Goal: Information Seeking & Learning: Understand process/instructions

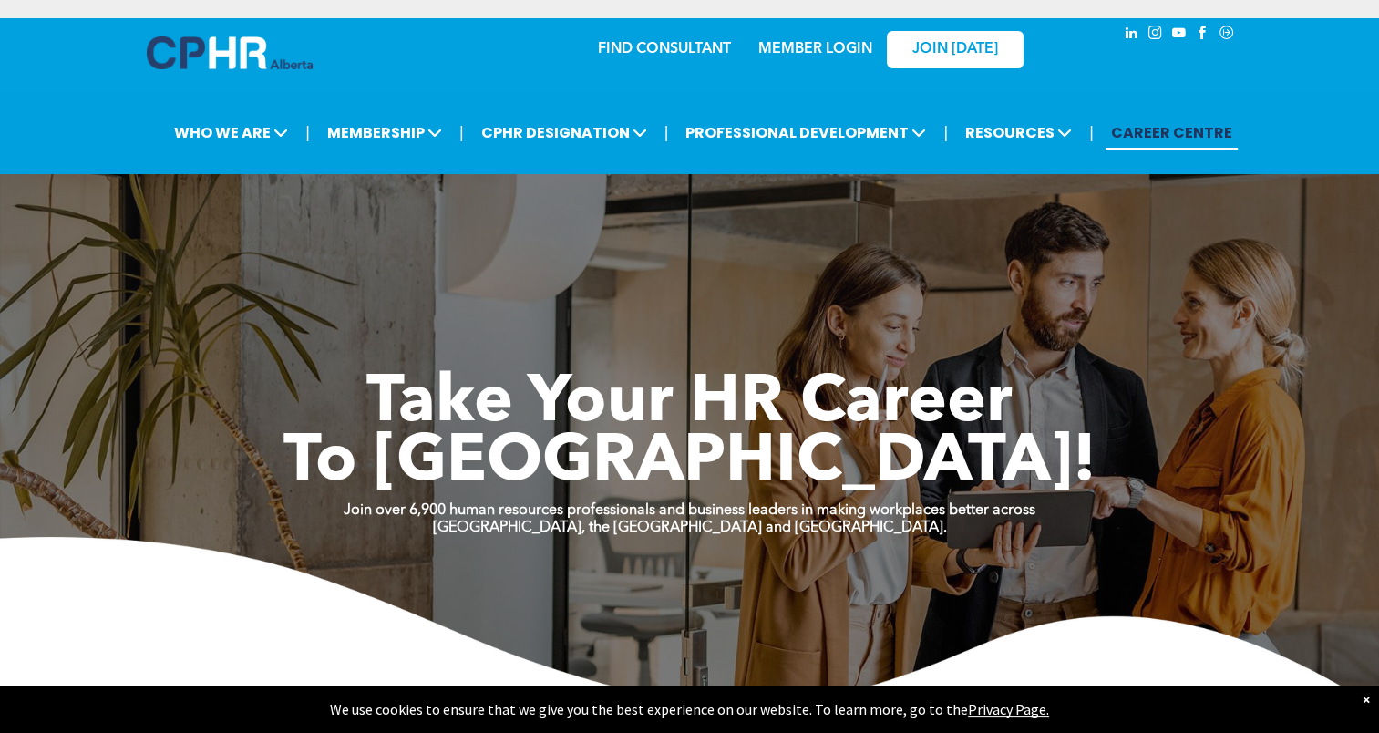
click at [843, 55] on link "MEMBER LOGIN" at bounding box center [816, 49] width 114 height 15
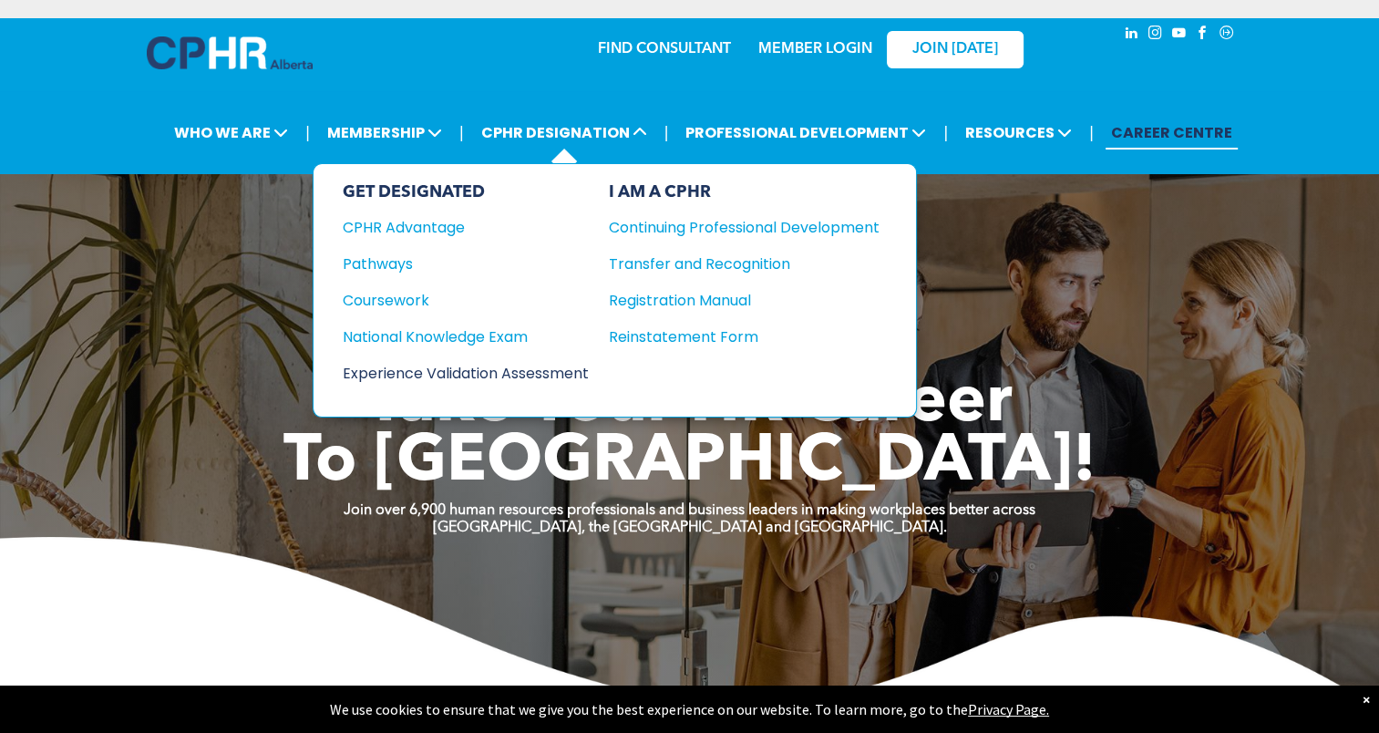
click at [466, 369] on div "Experience Validation Assessment" at bounding box center [454, 373] width 222 height 23
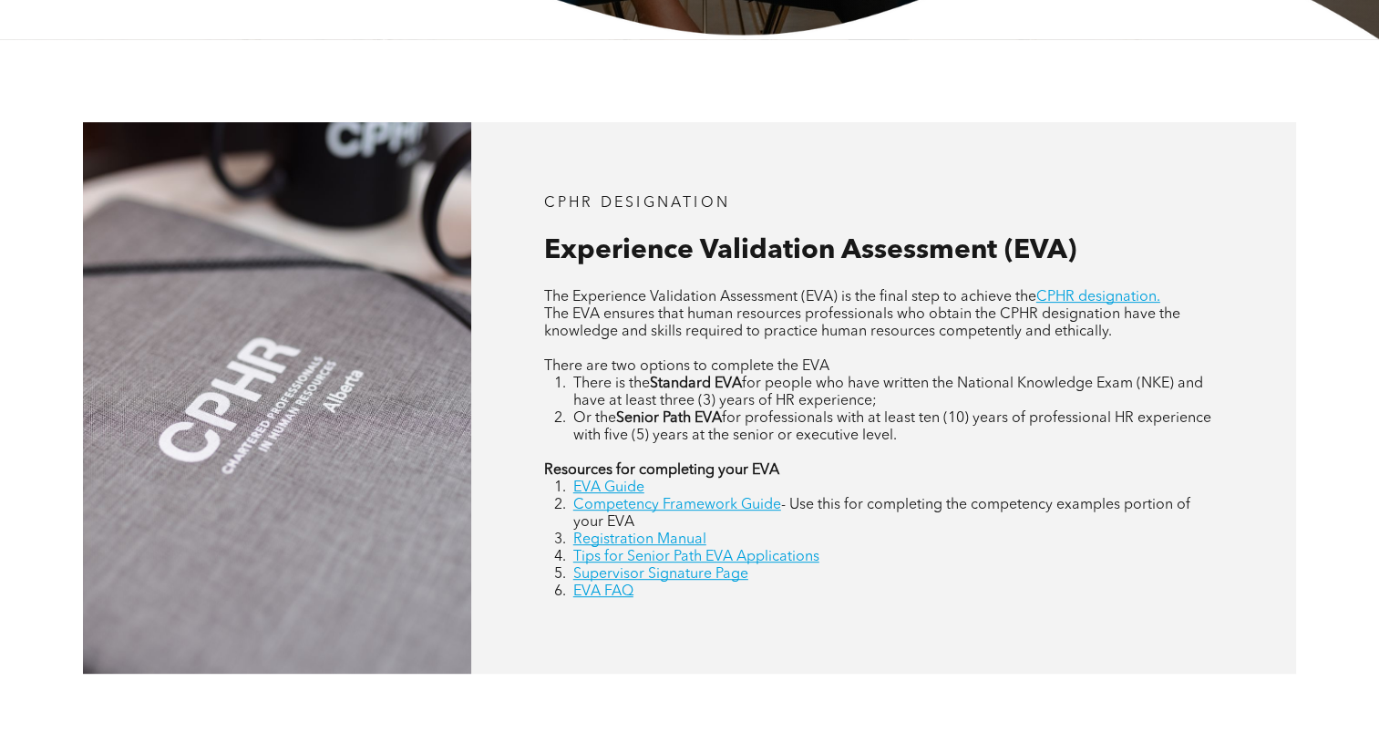
scroll to position [682, 0]
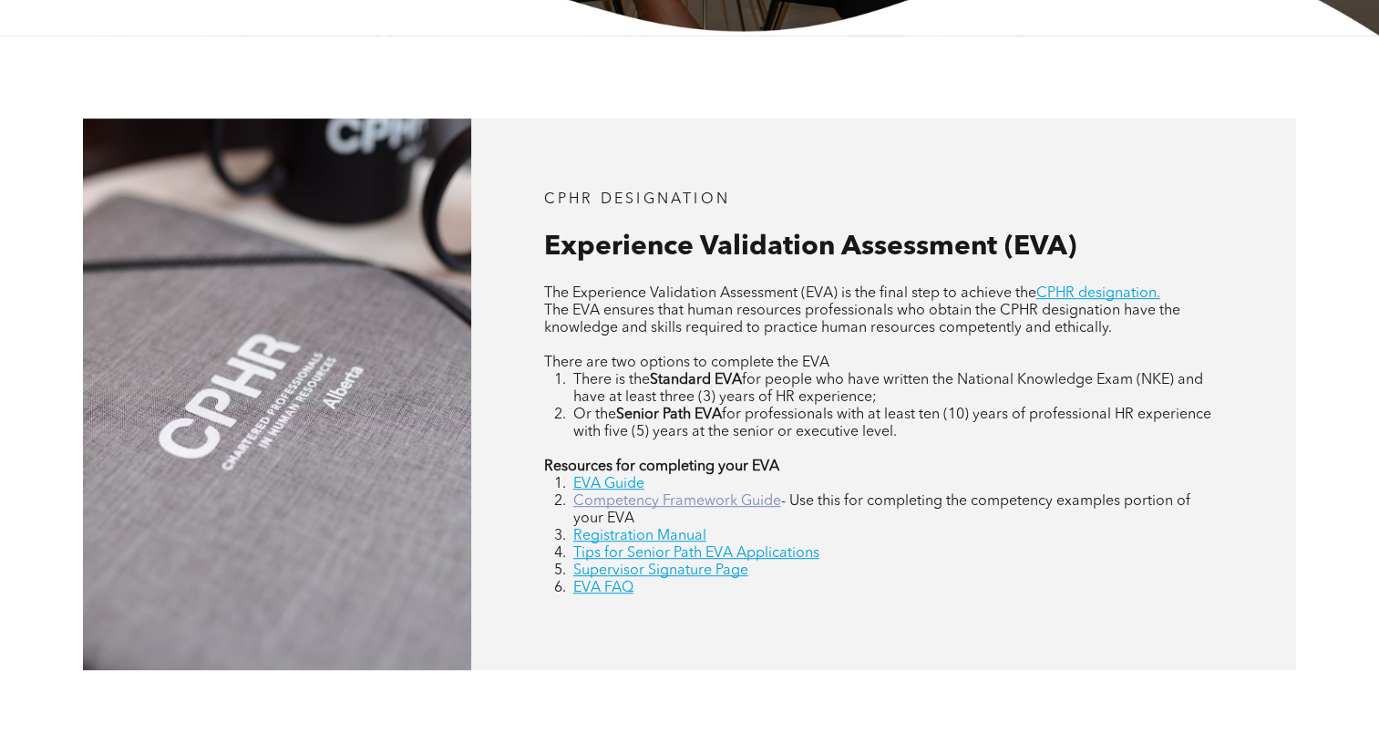
click at [671, 507] on link "Competency Framework Guide" at bounding box center [677, 501] width 208 height 15
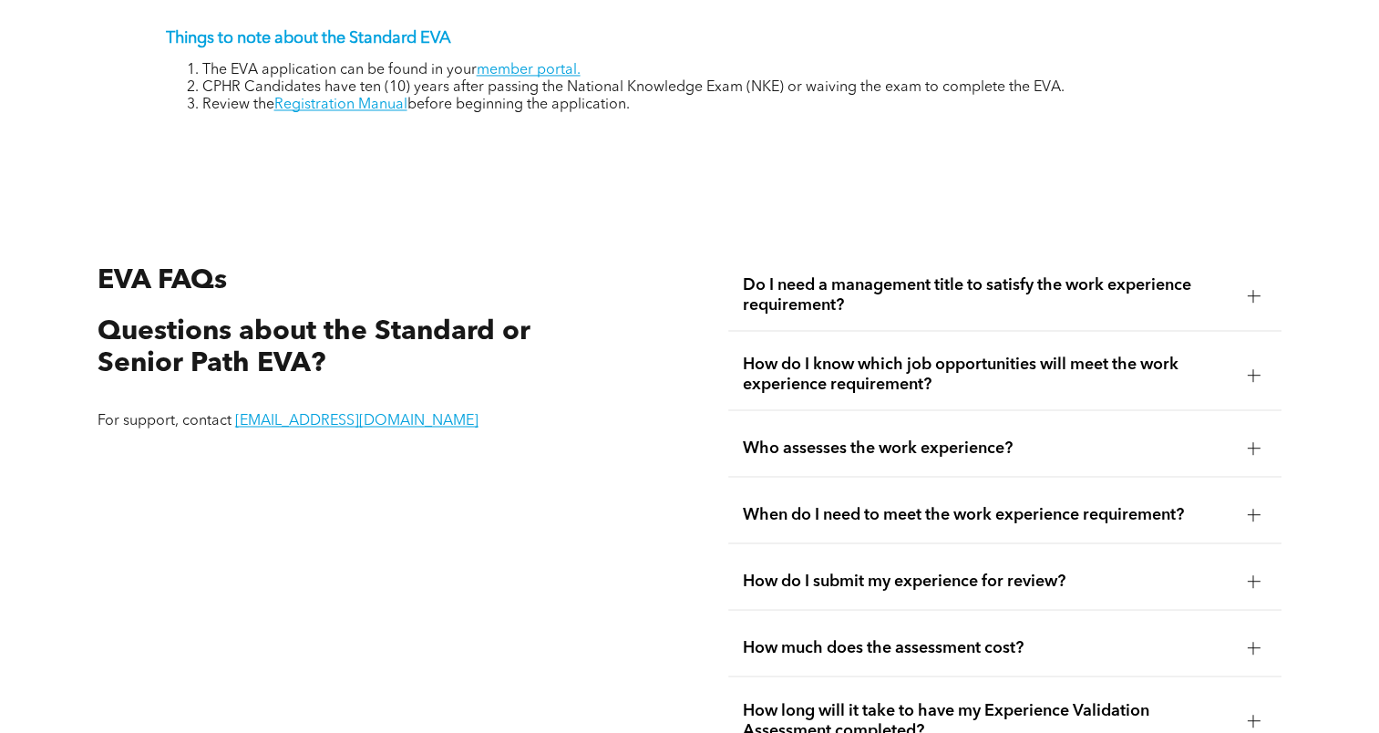
scroll to position [3155, 0]
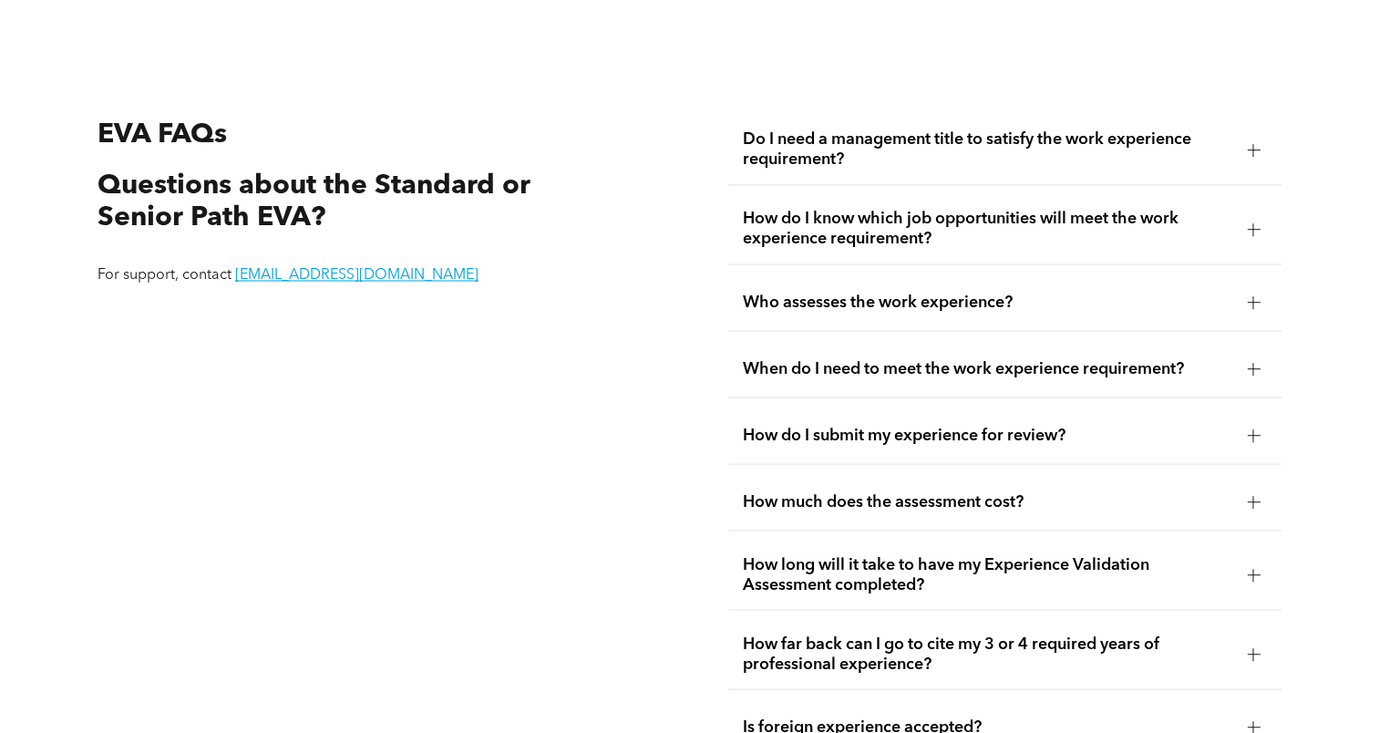
click at [938, 240] on span "How do I know which job opportunities will meet the work experience requirement?" at bounding box center [988, 229] width 490 height 40
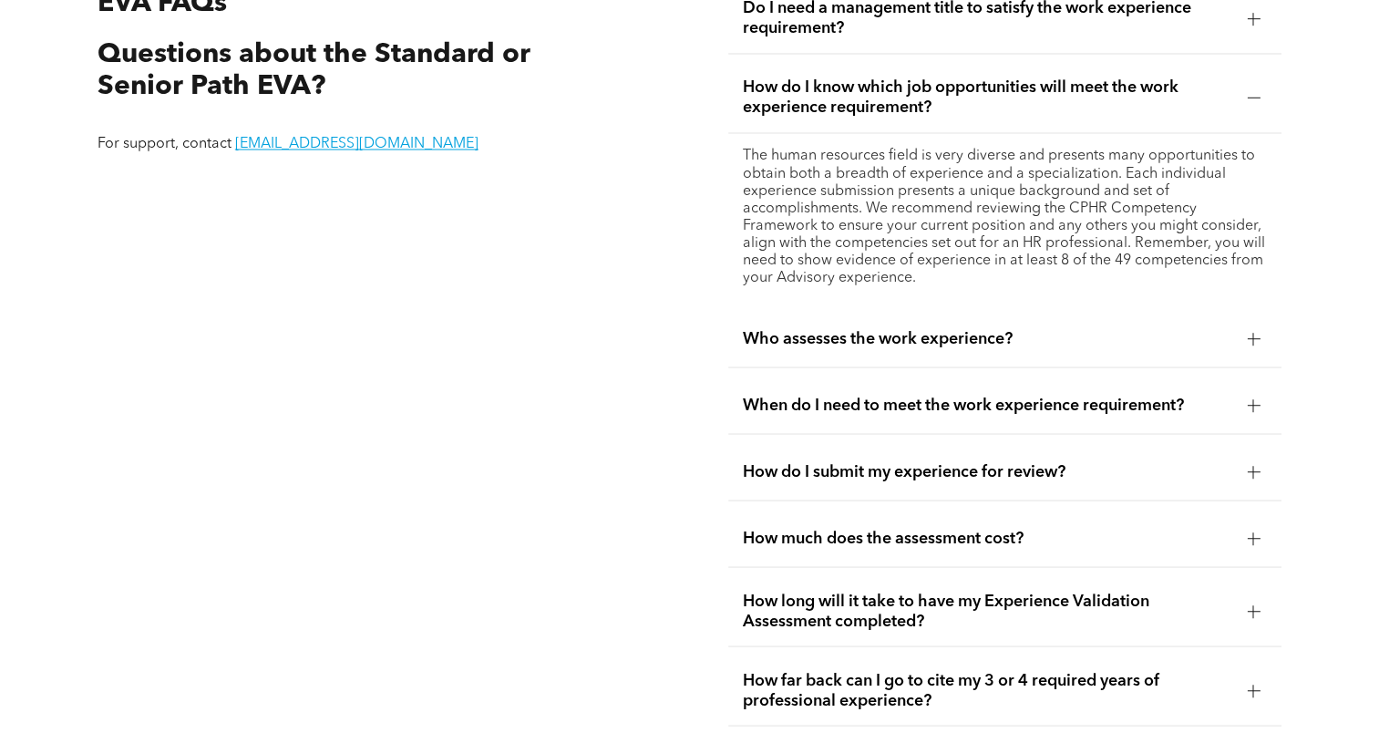
scroll to position [3288, 0]
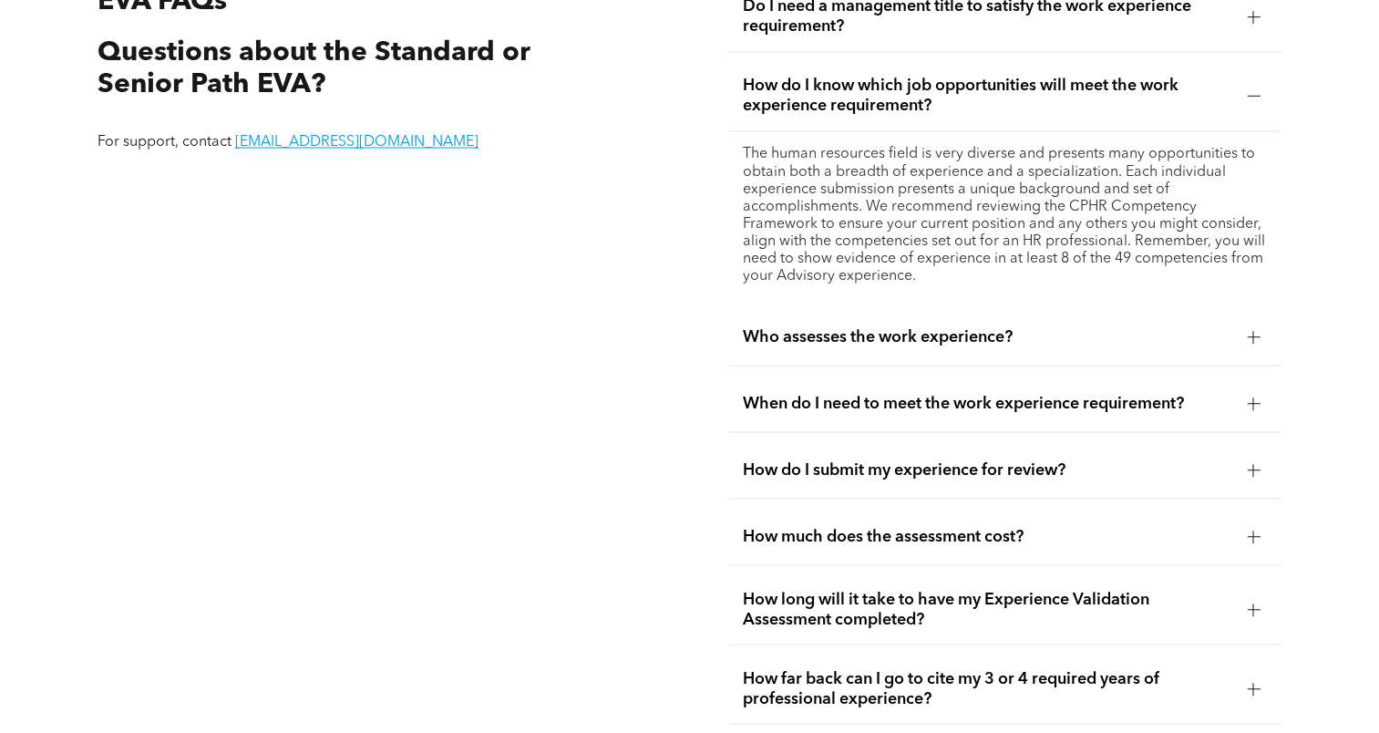
click at [915, 467] on span "How do I submit my experience for review?" at bounding box center [988, 470] width 490 height 20
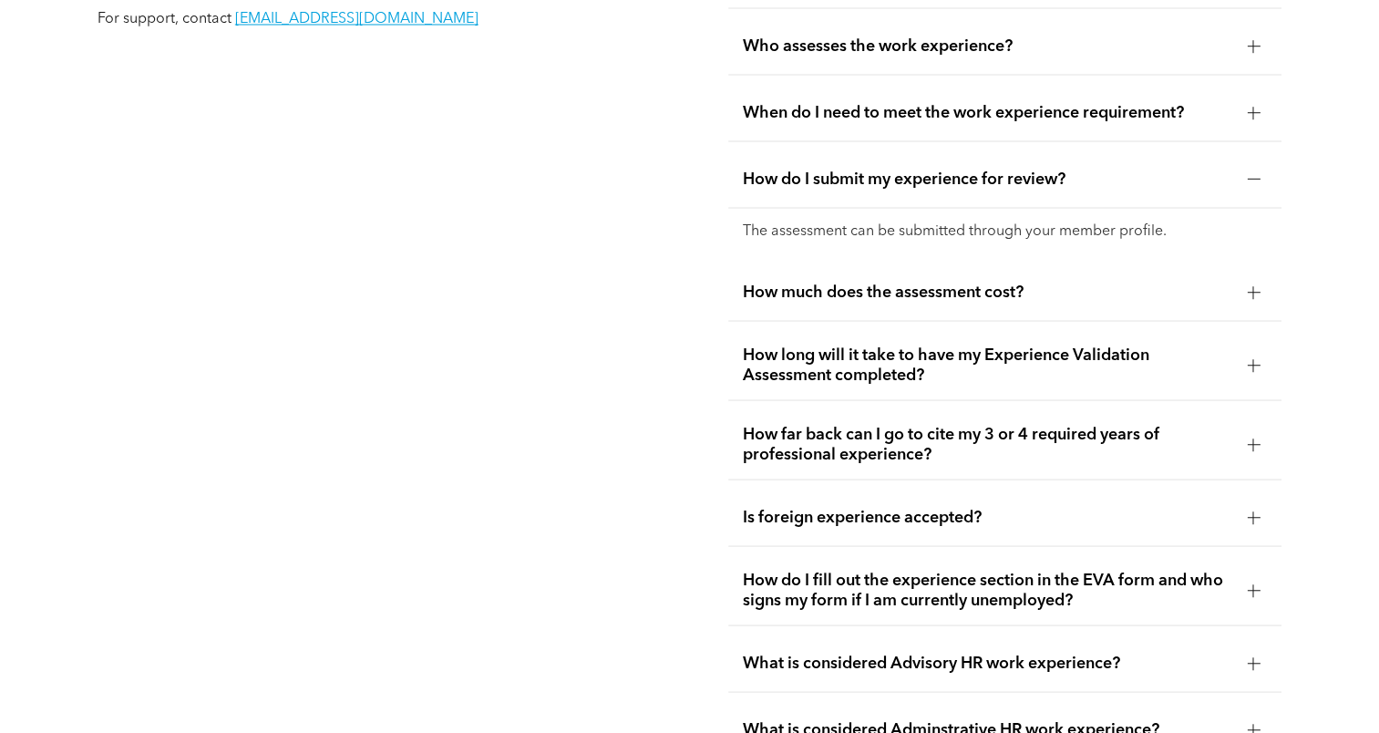
scroll to position [3414, 0]
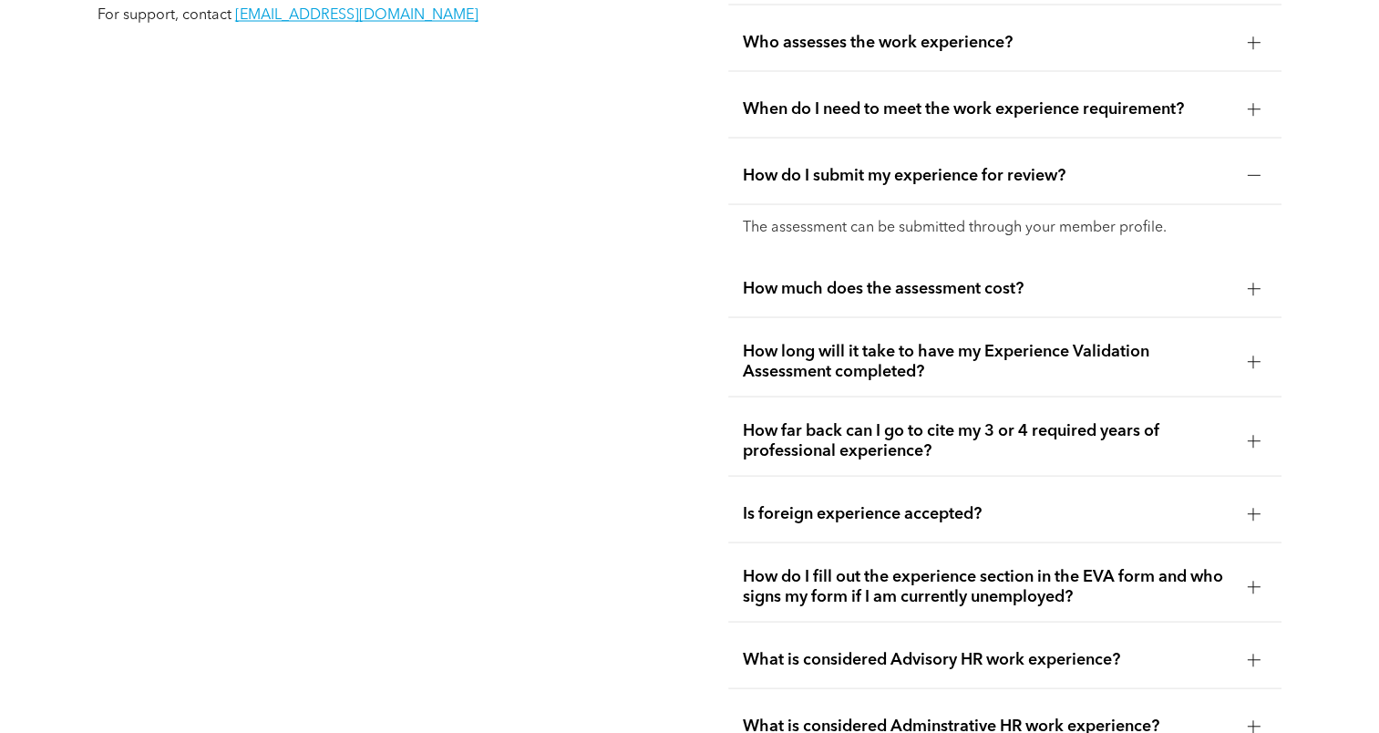
click at [902, 439] on span "How far back can I go to cite my 3 or 4 required years of professional experien…" at bounding box center [988, 440] width 490 height 40
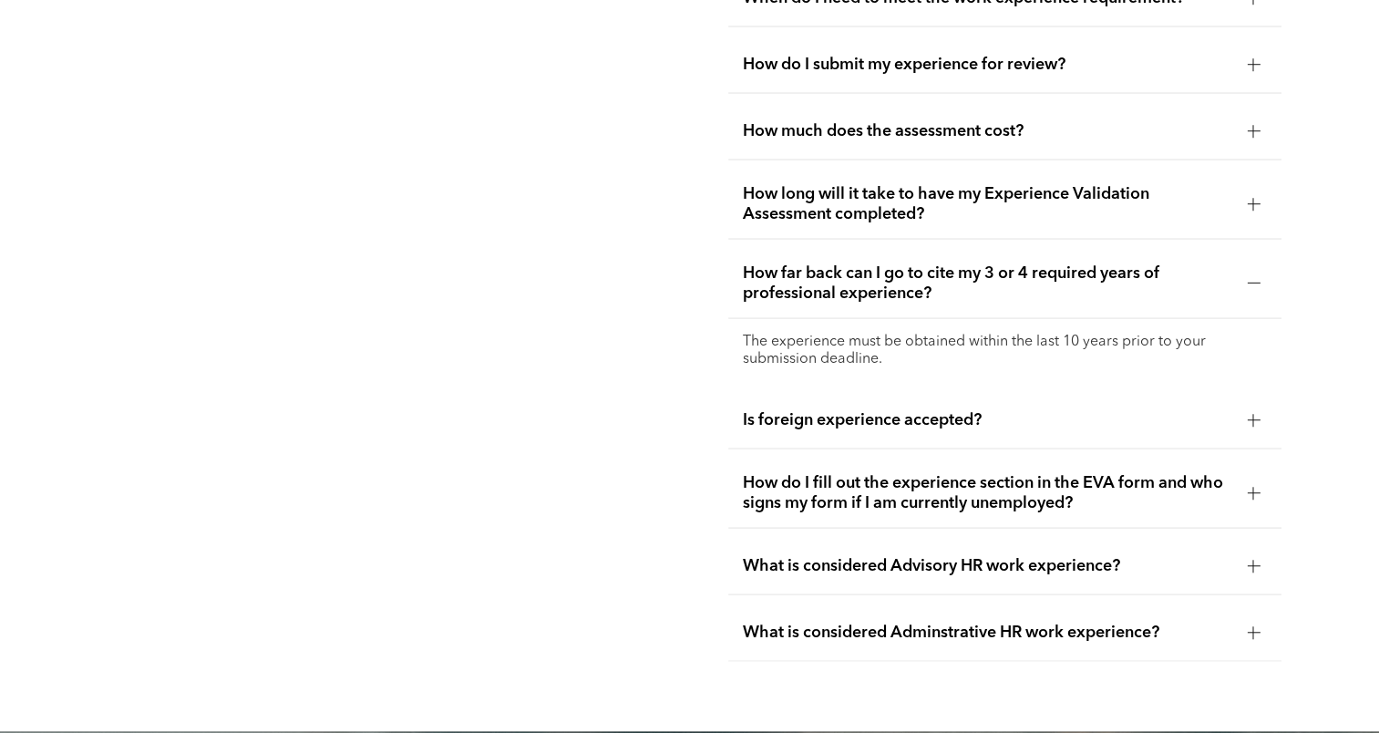
scroll to position [3534, 0]
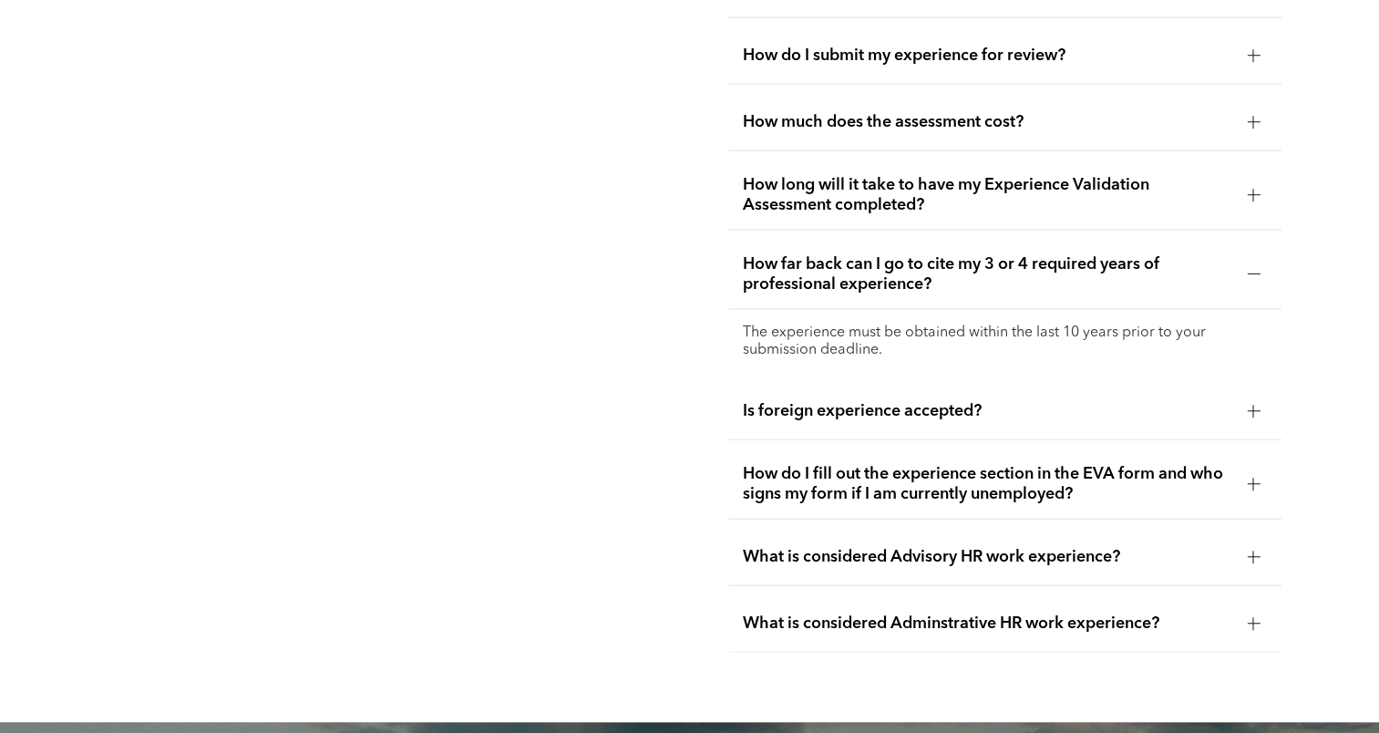
click at [880, 547] on span "What is considered Advisory HR work experience?" at bounding box center [988, 557] width 490 height 20
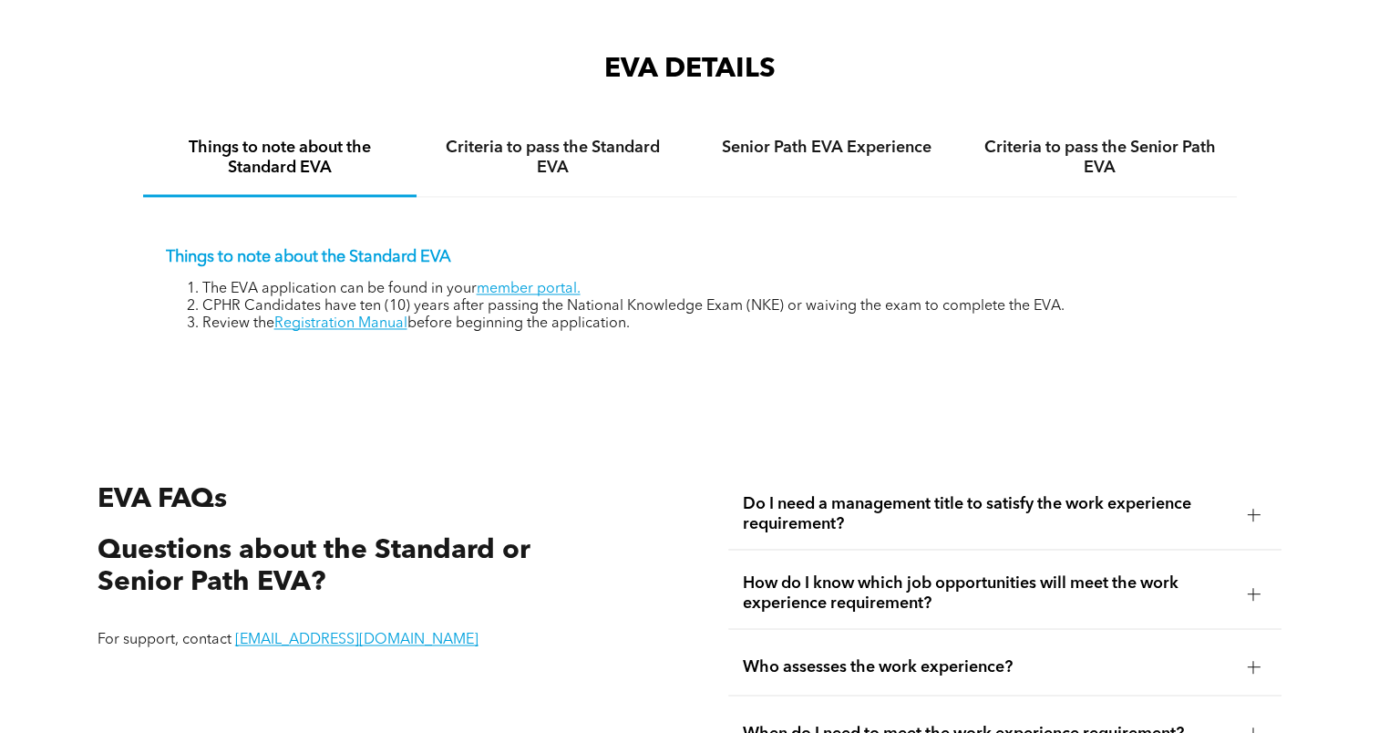
scroll to position [2789, 0]
click at [560, 168] on h4 "Criteria to pass the Standard EVA" at bounding box center [553, 159] width 241 height 40
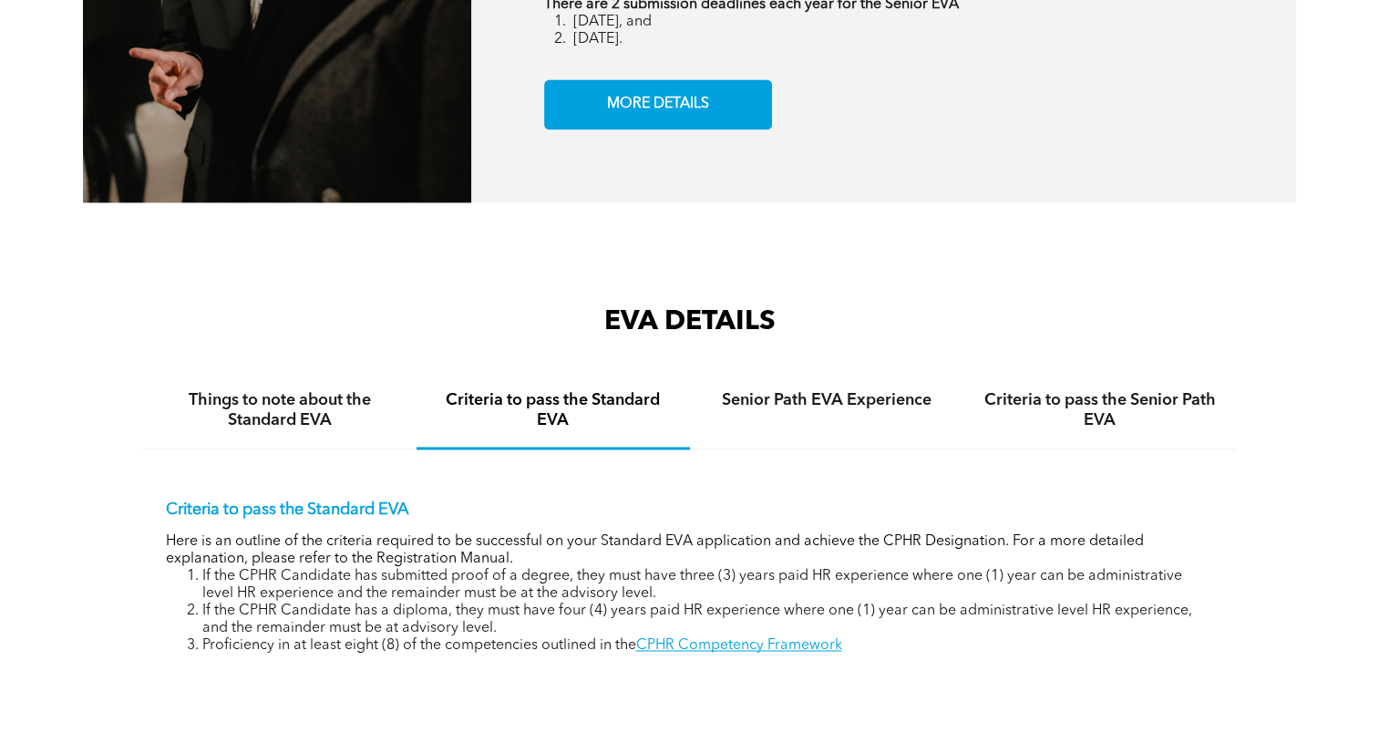
scroll to position [2535, 0]
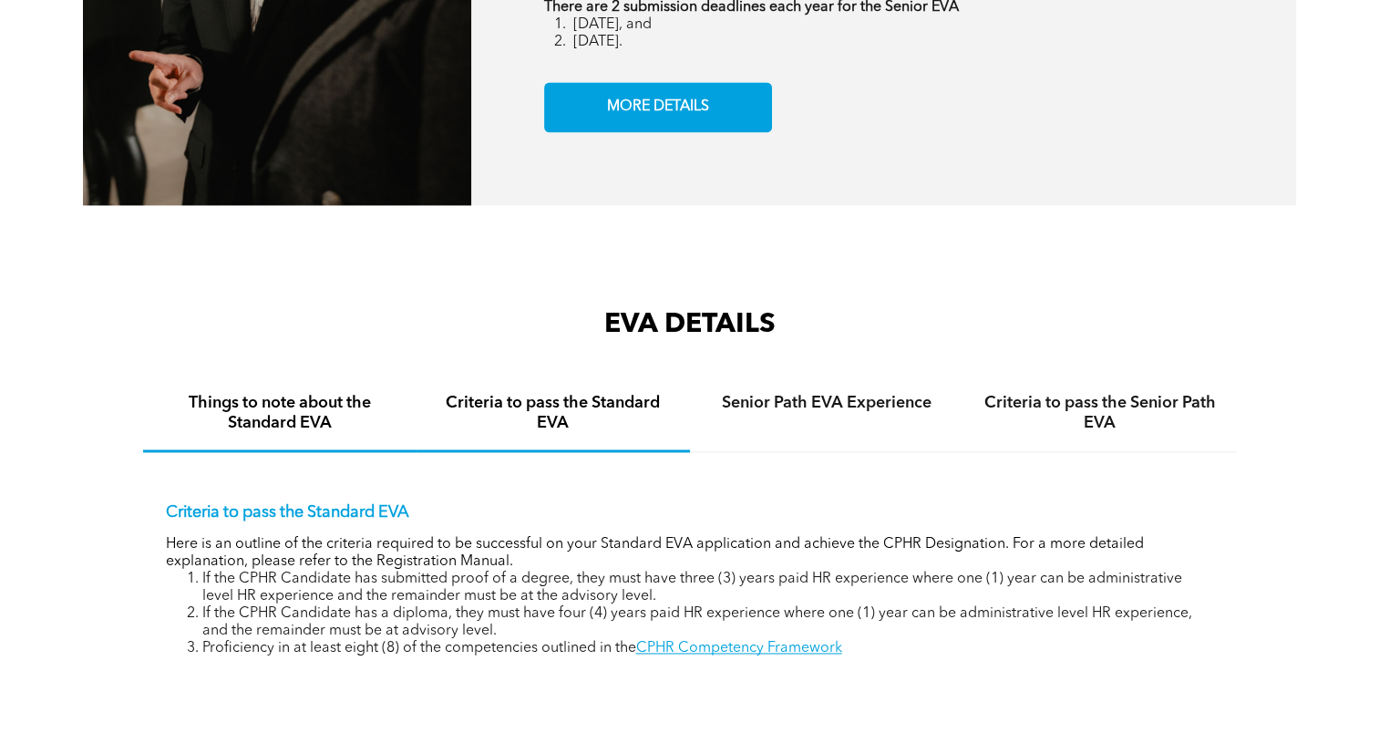
click at [317, 411] on h4 "Things to note about the Standard EVA" at bounding box center [280, 413] width 241 height 40
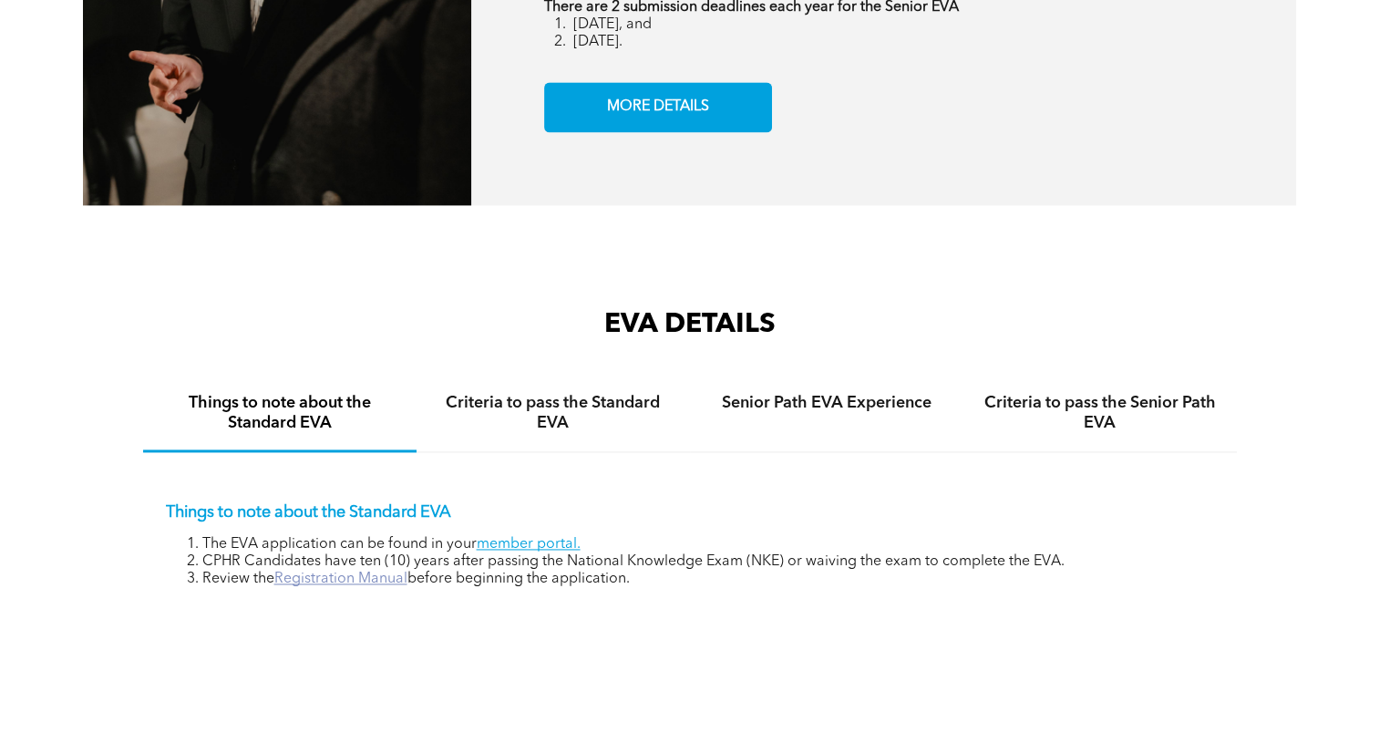
click at [313, 586] on link "Registration Manual" at bounding box center [340, 579] width 133 height 15
